Goal: Check status

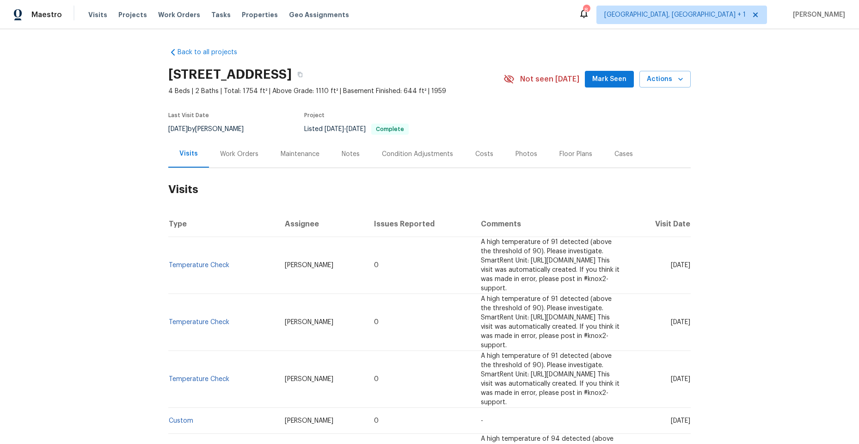
click at [240, 151] on div "Work Orders" at bounding box center [239, 153] width 38 height 9
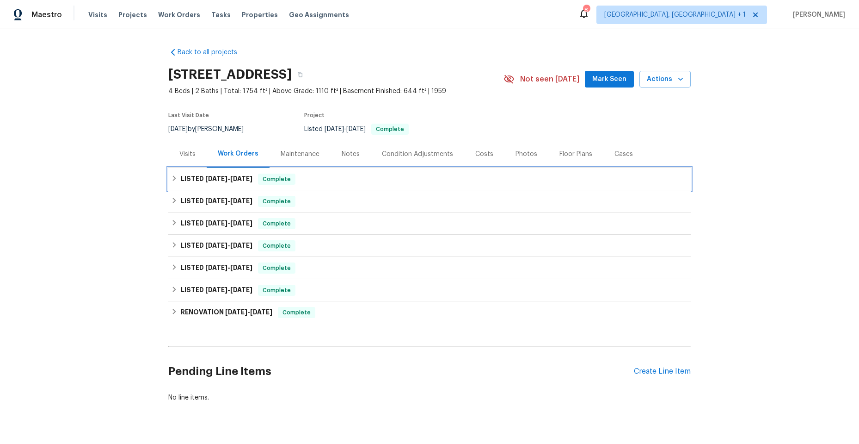
click at [171, 175] on icon at bounding box center [174, 178] width 6 height 6
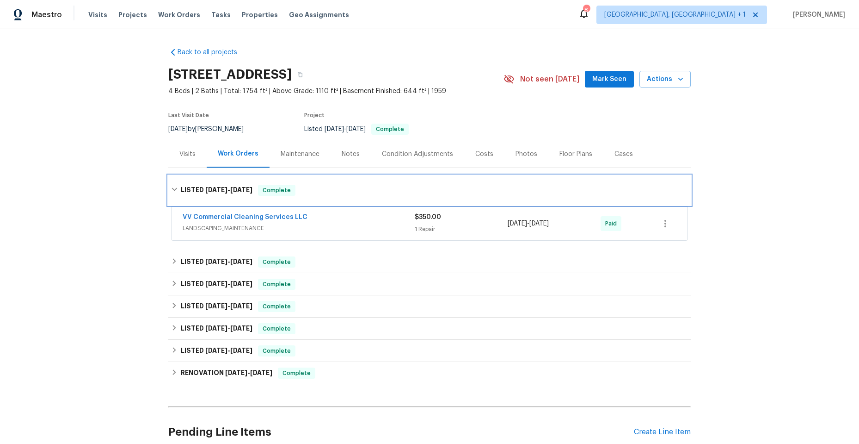
click at [338, 188] on div "LISTED [DATE] - [DATE] Complete" at bounding box center [429, 190] width 517 height 11
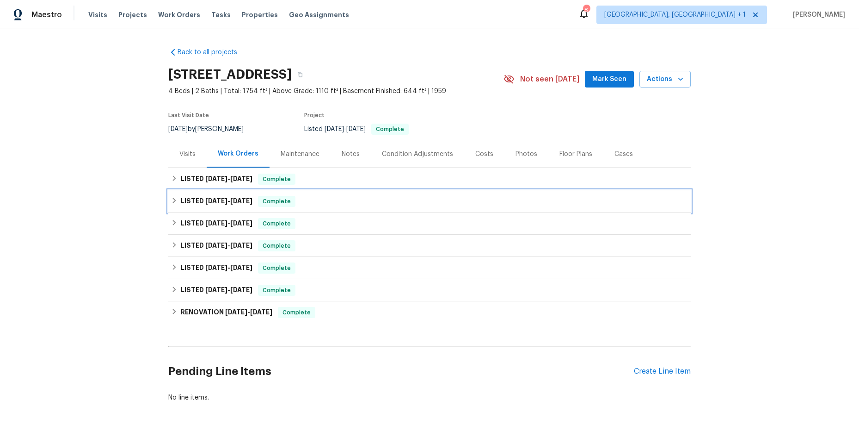
click at [172, 198] on icon at bounding box center [174, 200] width 6 height 6
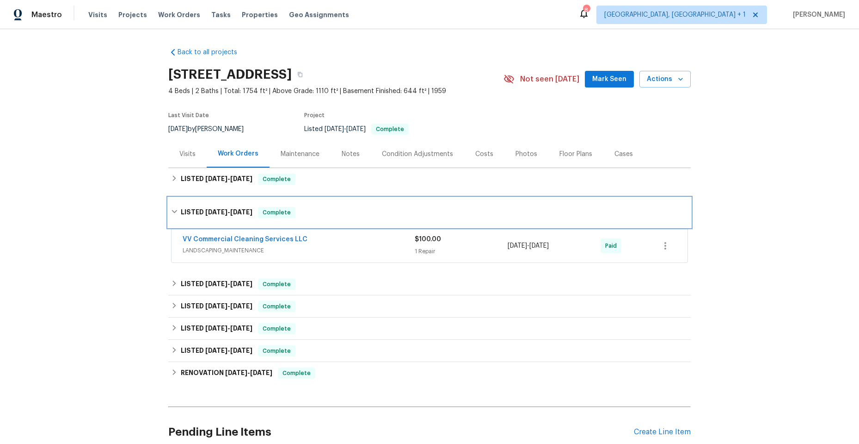
click at [172, 198] on div "LISTED [DATE] - [DATE] Complete" at bounding box center [429, 213] width 523 height 30
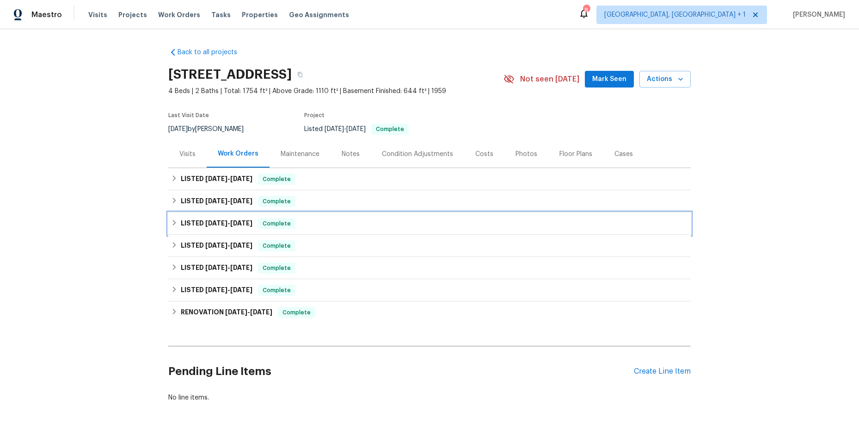
click at [171, 220] on icon at bounding box center [174, 222] width 6 height 6
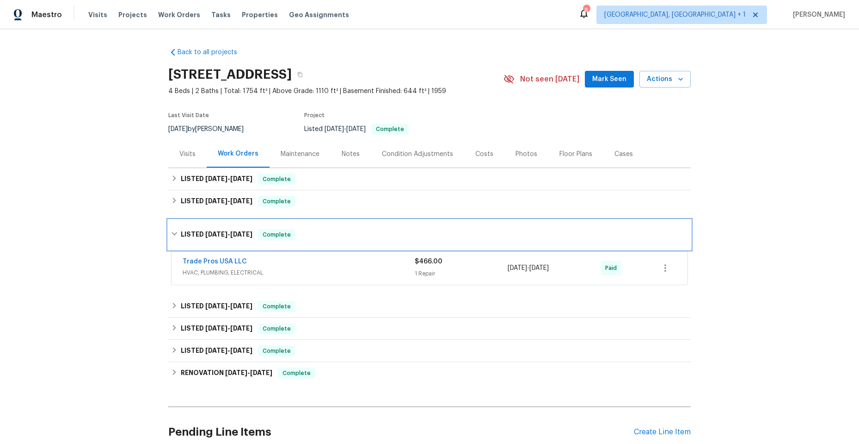
click at [171, 220] on div "LISTED [DATE] - [DATE] Complete" at bounding box center [429, 235] width 523 height 30
